Goal: Task Accomplishment & Management: Complete application form

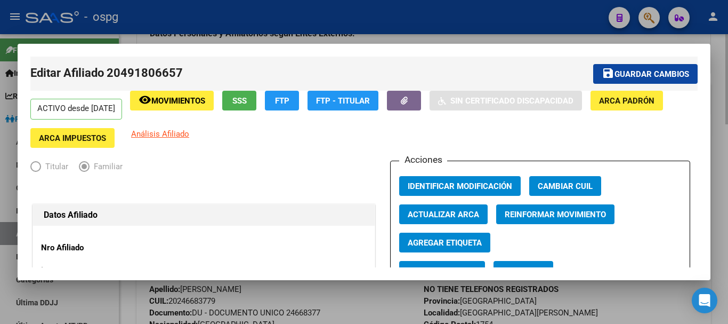
click at [718, 58] on div at bounding box center [364, 162] width 728 height 324
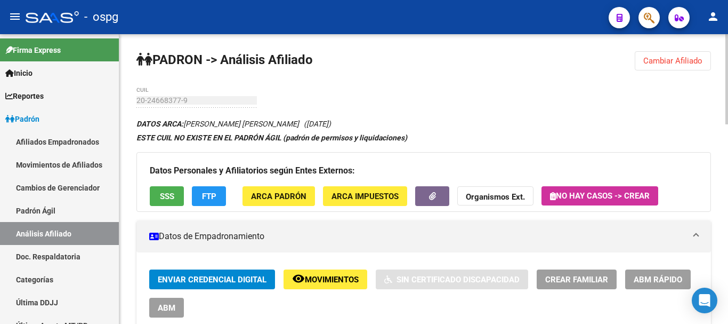
click at [728, 71] on div at bounding box center [727, 79] width 3 height 90
click at [592, 280] on span "Crear Familiar" at bounding box center [576, 280] width 63 height 10
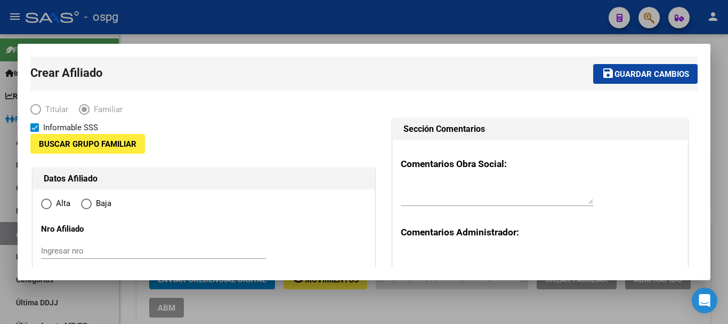
type input "30-70738951-2"
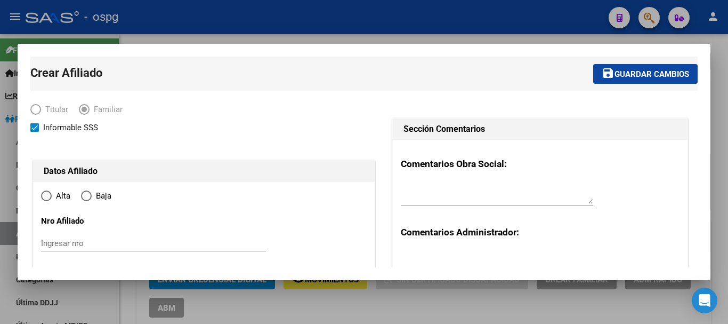
radio input "true"
type input "[GEOGRAPHIC_DATA][PERSON_NAME]"
type input "1754"
type input "[PERSON_NAME]"
type input "1064"
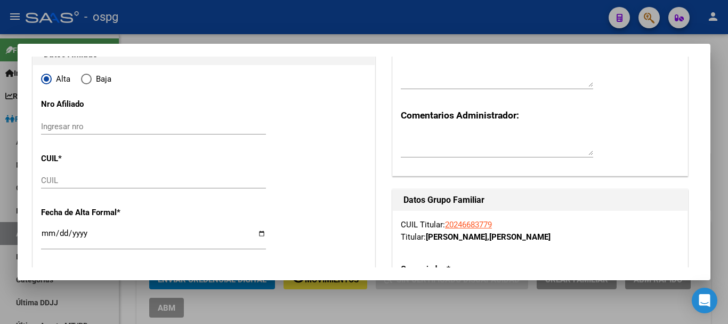
scroll to position [135, 0]
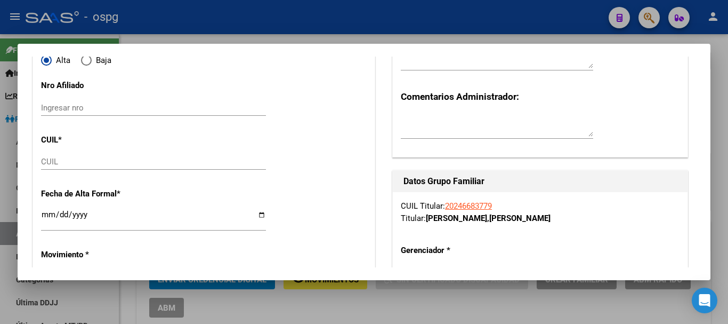
click at [50, 155] on div "CUIL" at bounding box center [153, 162] width 225 height 16
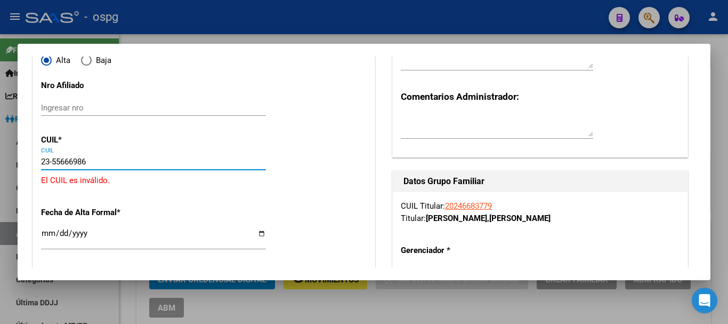
type input "23-55666986-4"
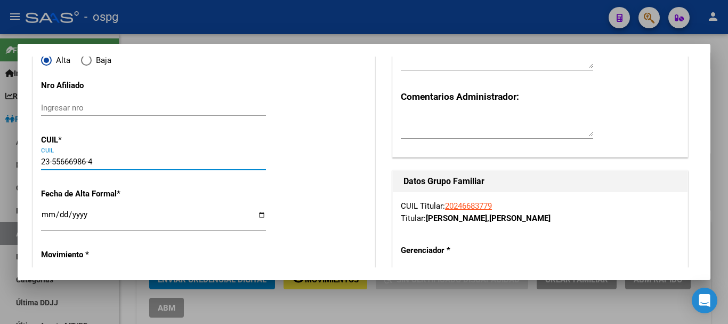
type input "55666986"
type input "[PERSON_NAME]"
type input "[PERSON_NAME] [PERSON_NAME]"
type input "[DATE]"
type input "[GEOGRAPHIC_DATA][PERSON_NAME]"
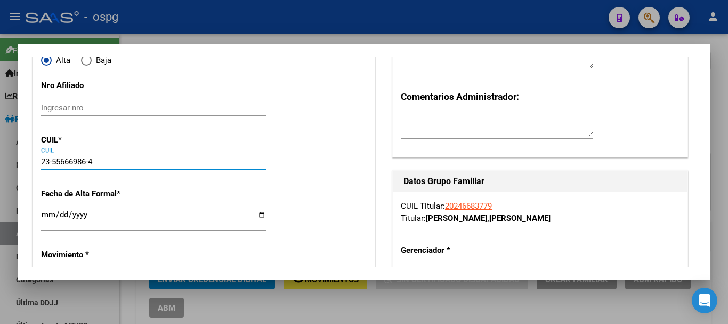
type input "[PERSON_NAME]"
type input "23-55666986-4"
click at [44, 215] on input "Ingresar fecha" at bounding box center [153, 218] width 225 height 17
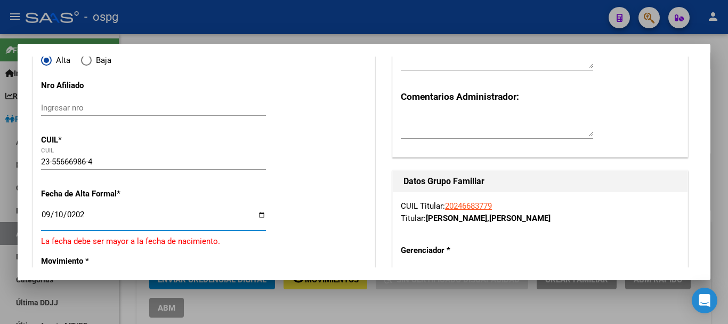
type input "[DATE]"
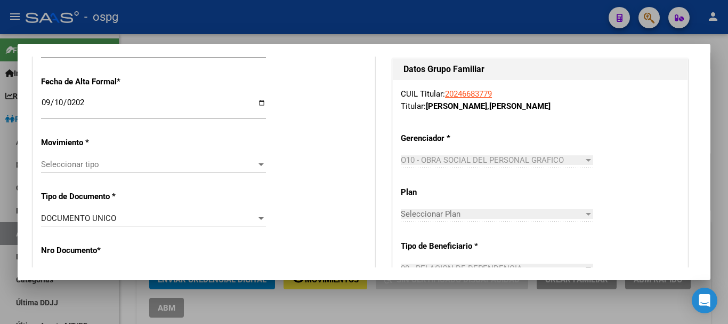
scroll to position [261, 0]
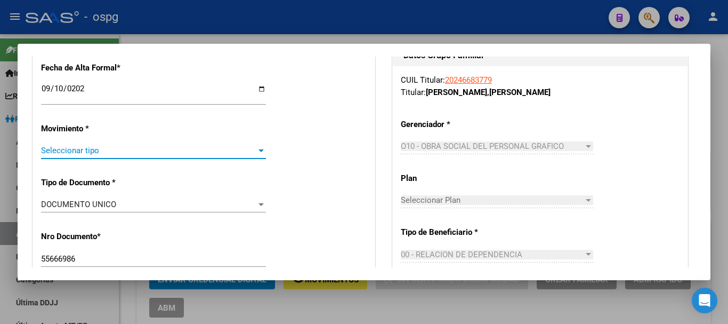
click at [259, 154] on div at bounding box center [261, 150] width 10 height 9
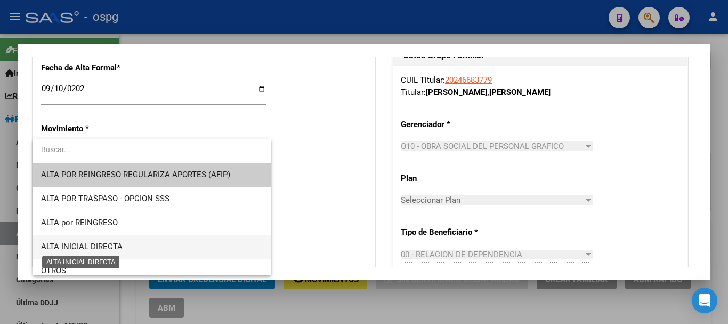
click at [81, 247] on span "ALTA INICIAL DIRECTA" at bounding box center [82, 247] width 82 height 10
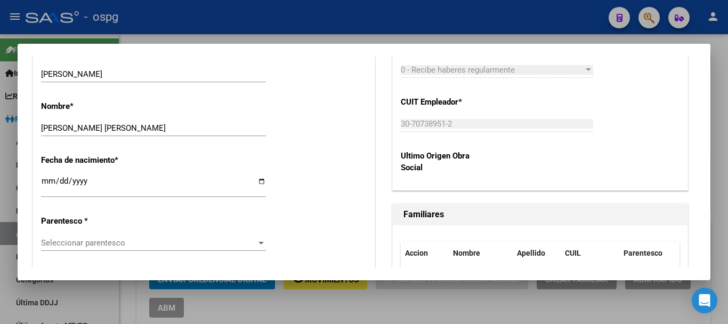
scroll to position [518, 0]
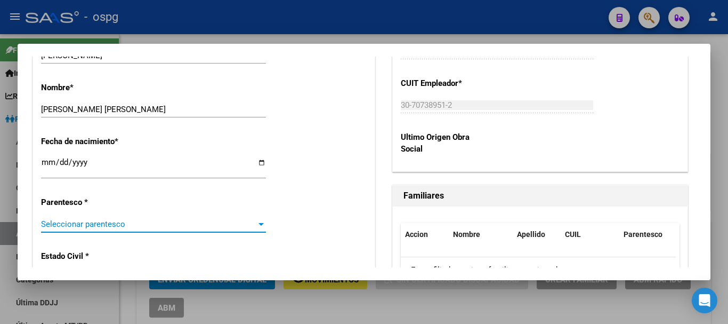
click at [259, 226] on div at bounding box center [261, 224] width 10 height 9
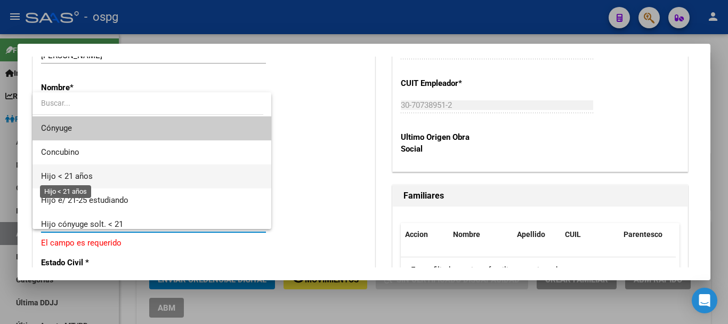
click at [69, 176] on span "Hijo < 21 años" at bounding box center [67, 176] width 52 height 10
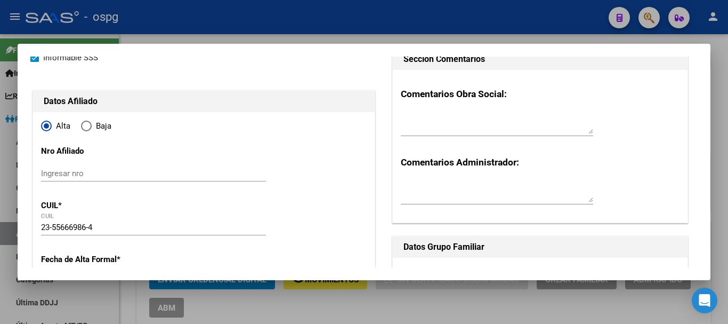
scroll to position [0, 0]
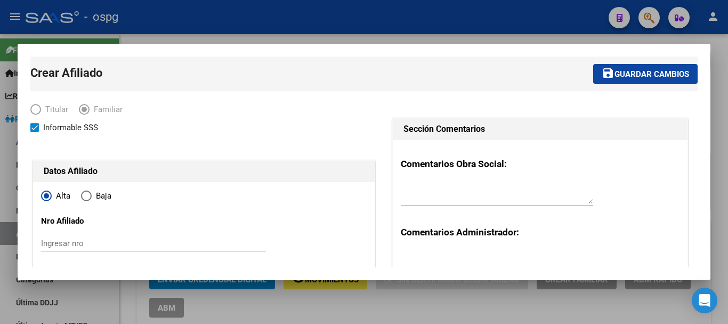
click at [645, 69] on span "Guardar cambios" at bounding box center [652, 74] width 75 height 10
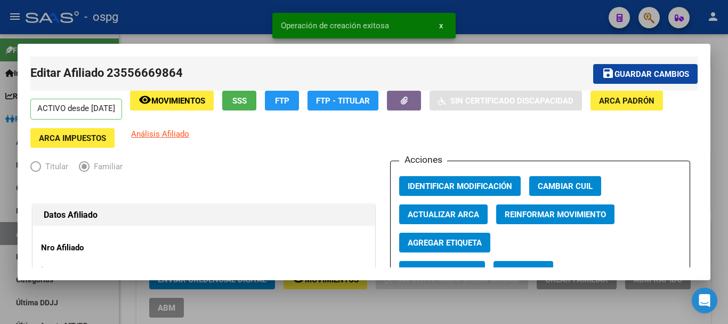
drag, startPoint x: 720, startPoint y: 76, endPoint x: 719, endPoint y: 84, distance: 7.5
click at [720, 77] on div at bounding box center [364, 162] width 728 height 324
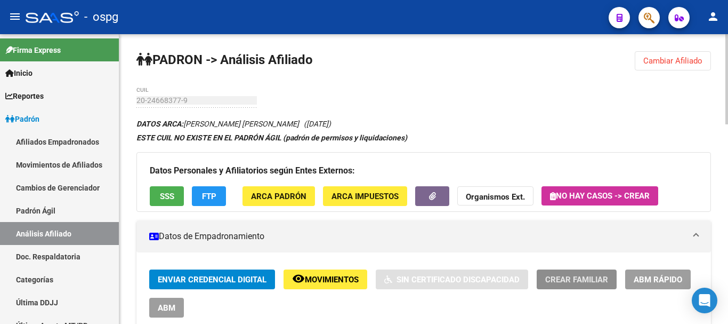
click at [574, 284] on button "Crear Familiar" at bounding box center [577, 279] width 80 height 20
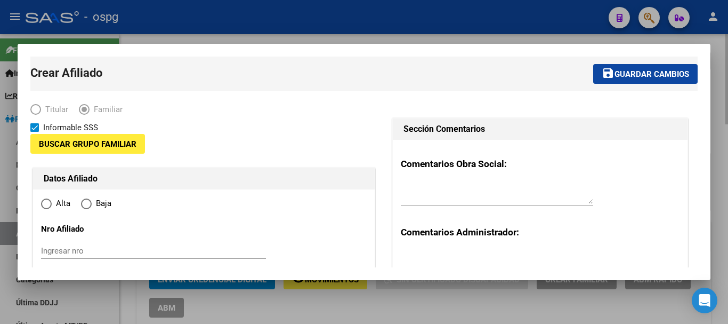
type input "30-70738951-2"
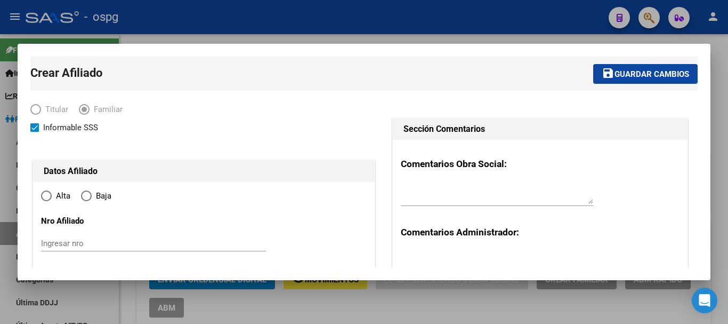
radio input "true"
type input "[GEOGRAPHIC_DATA][PERSON_NAME]"
type input "1754"
type input "[PERSON_NAME]"
type input "1064"
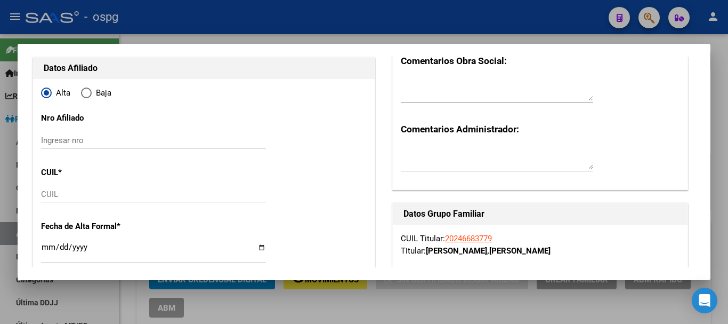
scroll to position [122, 0]
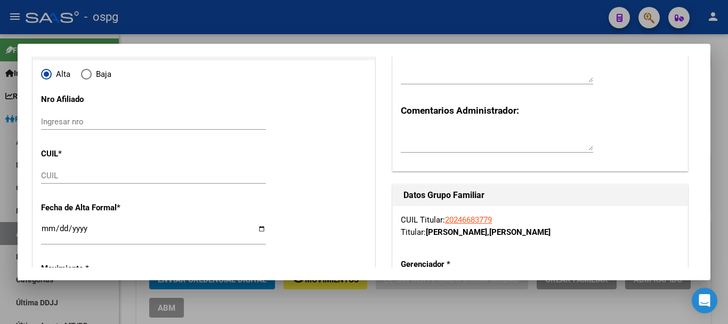
click at [57, 172] on input "CUIL" at bounding box center [153, 176] width 225 height 10
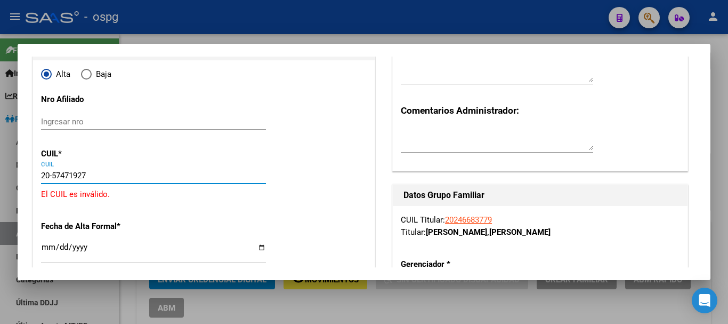
type input "20-57471927-6"
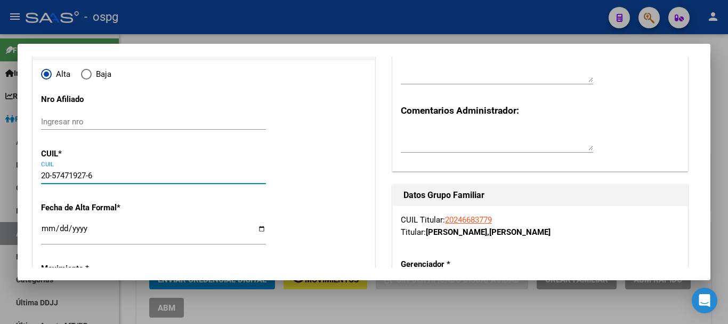
type input "57471927"
type input "[PERSON_NAME]"
type input "[DATE]"
type input "[GEOGRAPHIC_DATA][PERSON_NAME]"
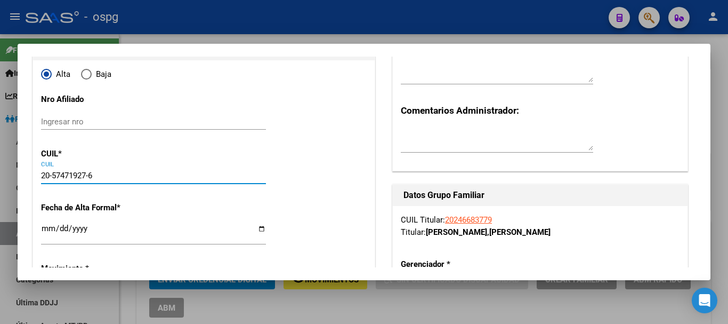
type input "20-57471927-6"
click at [45, 231] on input "Ingresar fecha" at bounding box center [153, 232] width 225 height 17
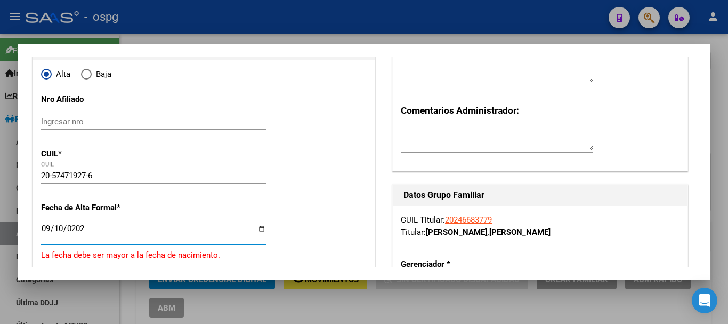
type input "[DATE]"
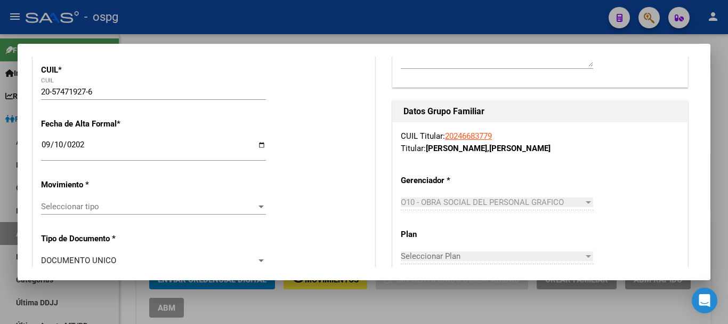
scroll to position [219, 0]
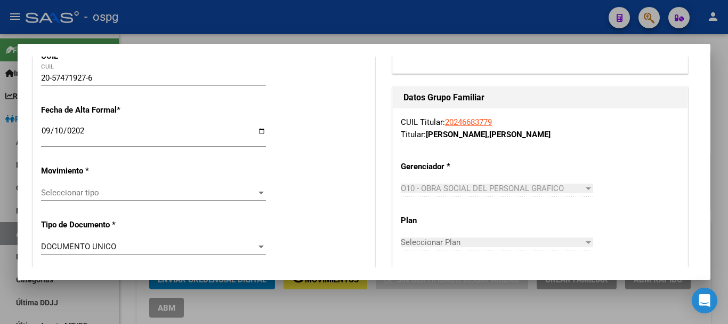
click at [256, 195] on div at bounding box center [261, 192] width 10 height 9
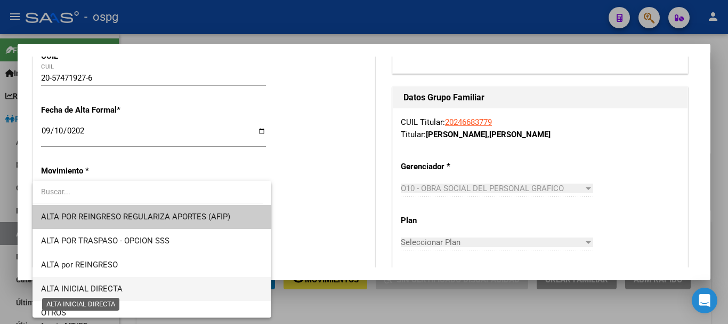
click at [111, 287] on span "ALTA INICIAL DIRECTA" at bounding box center [82, 289] width 82 height 10
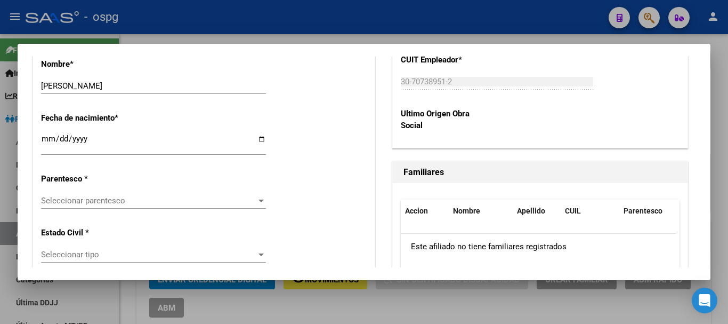
scroll to position [560, 0]
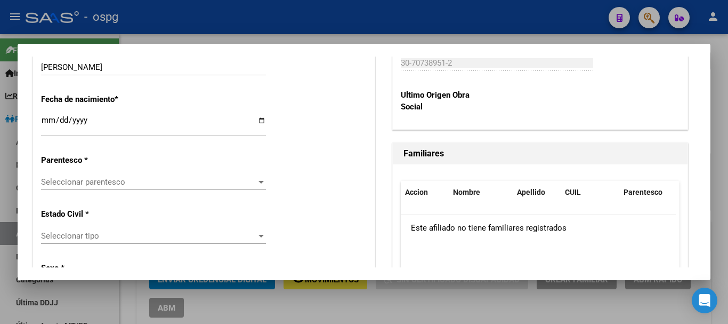
click at [262, 183] on div at bounding box center [261, 182] width 10 height 9
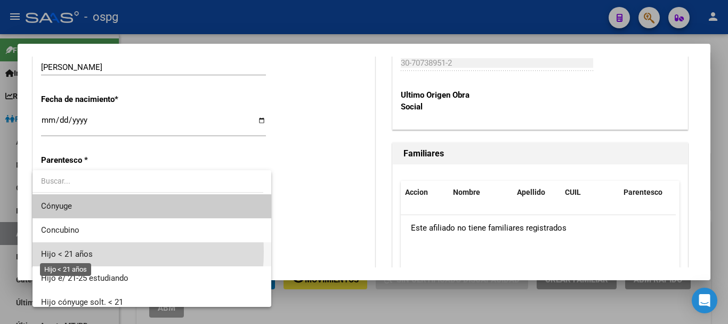
click at [76, 252] on span "Hijo < 21 años" at bounding box center [67, 254] width 52 height 10
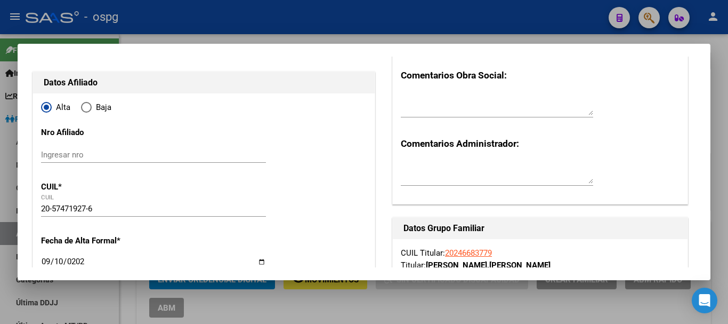
scroll to position [0, 0]
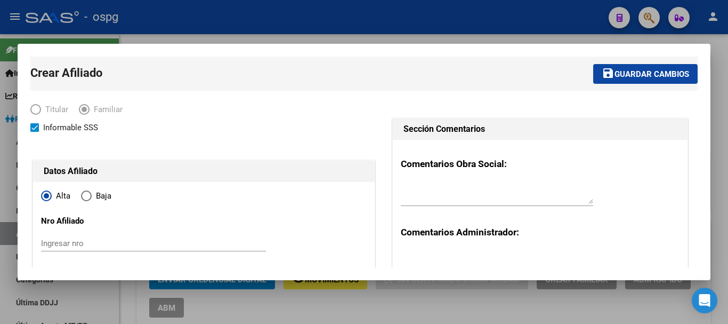
click at [657, 74] on span "Guardar cambios" at bounding box center [652, 74] width 75 height 10
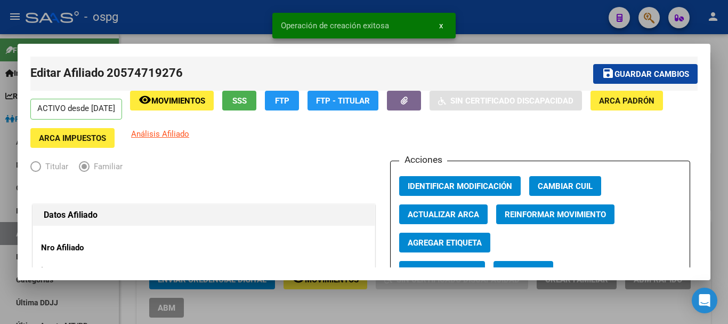
click at [722, 93] on div at bounding box center [364, 162] width 728 height 324
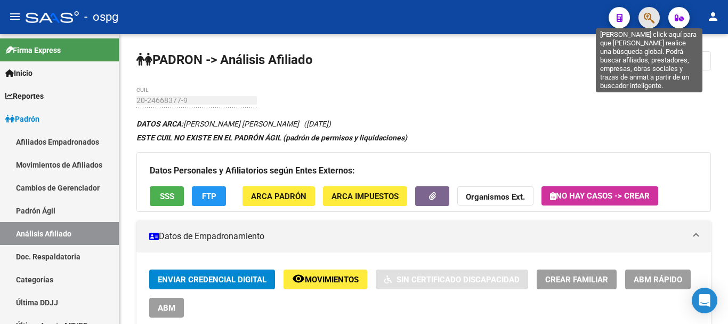
click at [652, 24] on icon "button" at bounding box center [649, 18] width 11 height 12
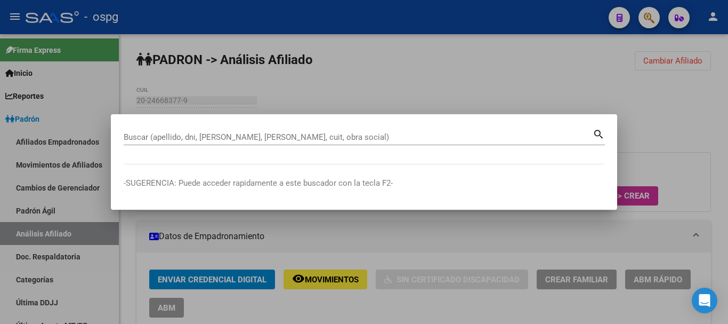
click at [643, 86] on div at bounding box center [364, 162] width 728 height 324
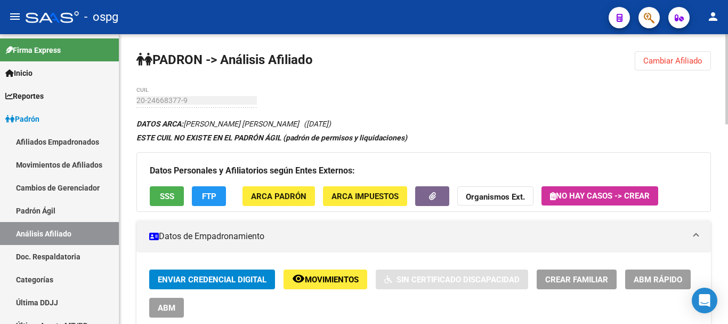
click at [728, 0] on html "menu - ospg person Firma Express Inicio Instructivos Contacto OS Reportes Ingre…" at bounding box center [364, 162] width 728 height 324
drag, startPoint x: 487, startPoint y: 136, endPoint x: 602, endPoint y: 99, distance: 121.2
click at [487, 135] on div "ESTE CUIL NO EXISTE EN EL PADRÓN ÁGIL (padrón de permisos y liquidaciones)" at bounding box center [423, 138] width 575 height 12
click at [671, 65] on span "Cambiar Afiliado" at bounding box center [672, 61] width 59 height 10
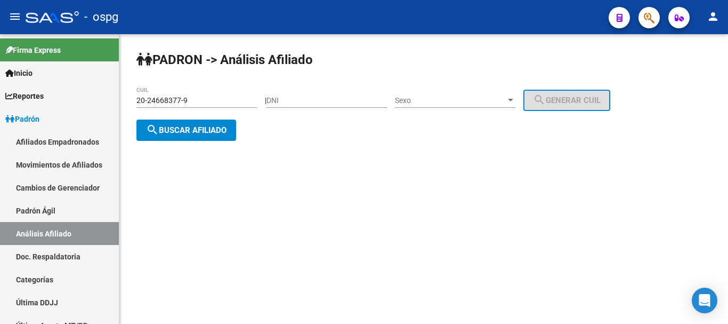
click at [198, 134] on button "search Buscar afiliado" at bounding box center [186, 129] width 100 height 21
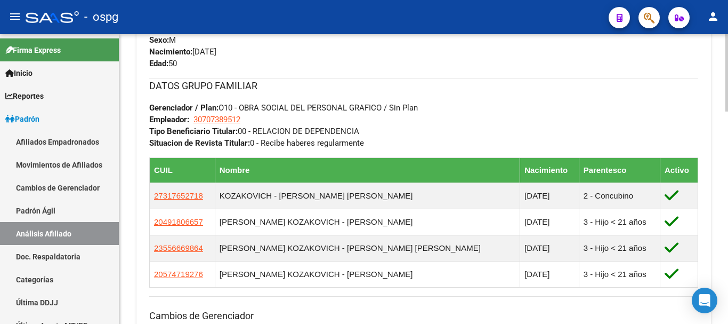
scroll to position [516, 0]
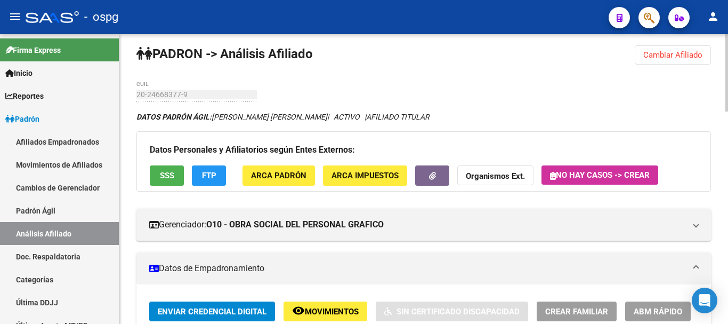
scroll to position [0, 0]
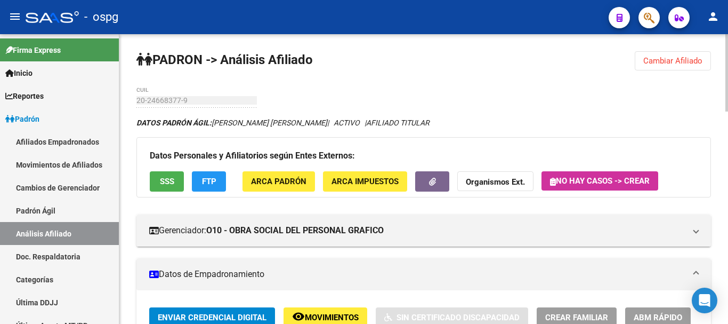
click at [728, 81] on div at bounding box center [727, 72] width 3 height 77
